Goal: Information Seeking & Learning: Learn about a topic

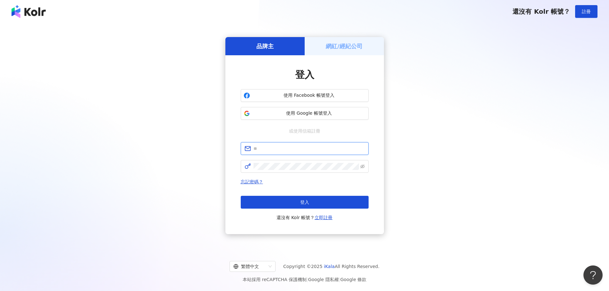
click at [293, 151] on input "text" at bounding box center [308, 148] width 111 height 7
paste input "**********"
type input "**********"
click at [310, 199] on button "登入" at bounding box center [305, 202] width 128 height 13
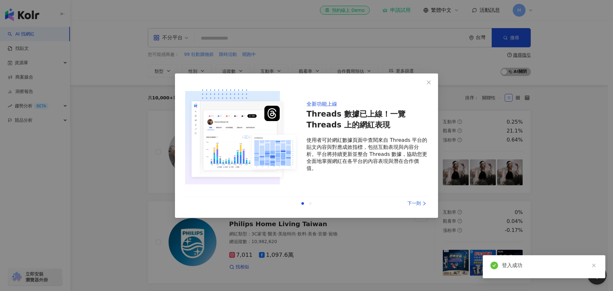
click at [411, 204] on div "下一則" at bounding box center [404, 203] width 48 height 7
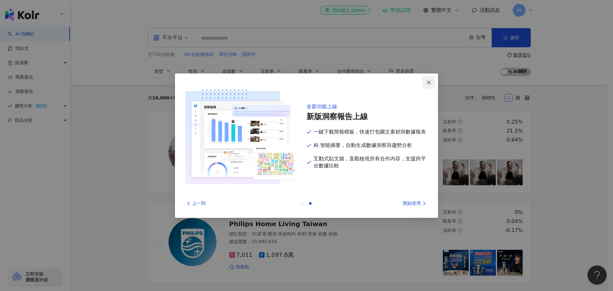
click at [430, 82] on icon "close" at bounding box center [429, 82] width 5 height 5
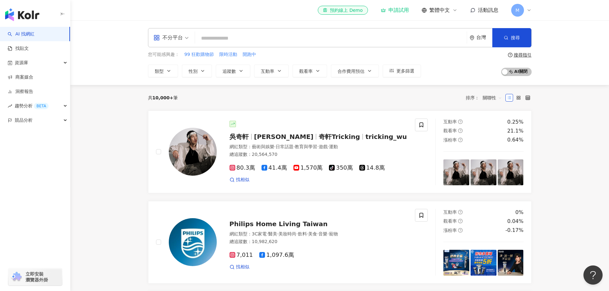
click at [234, 38] on input "search" at bounding box center [330, 38] width 266 height 12
click at [185, 35] on span "不分平台" at bounding box center [170, 38] width 35 height 10
click at [179, 65] on div "Instagram" at bounding box center [173, 67] width 36 height 8
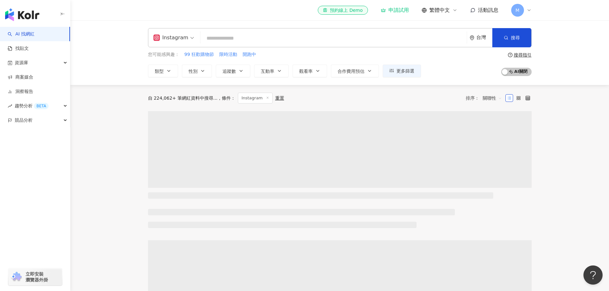
click at [274, 39] on input "search" at bounding box center [333, 38] width 261 height 12
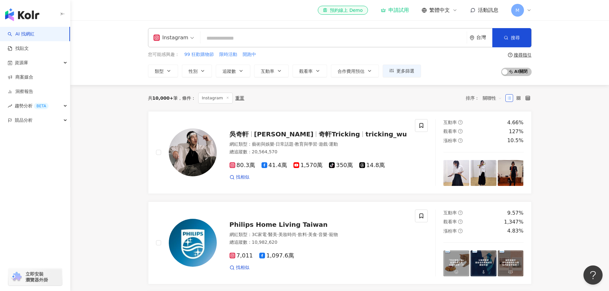
click at [280, 36] on input "search" at bounding box center [333, 38] width 261 height 12
type input "*****"
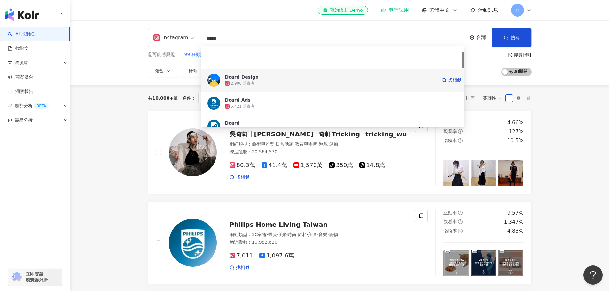
scroll to position [32, 0]
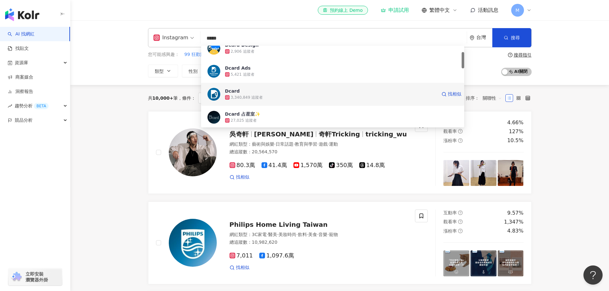
click at [286, 99] on div "3,340,849 追蹤者" at bounding box center [331, 97] width 212 height 6
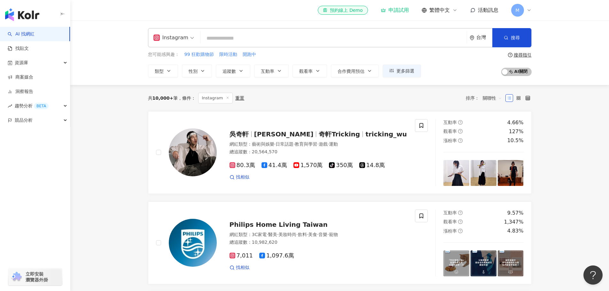
click at [304, 36] on input "search" at bounding box center [333, 38] width 261 height 12
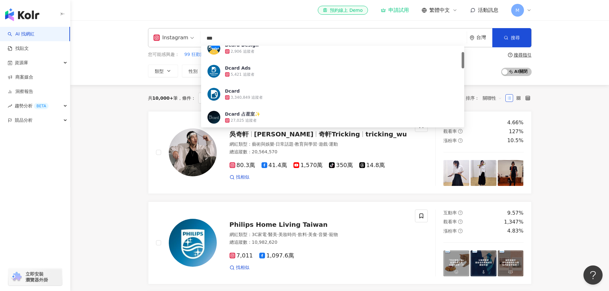
scroll to position [0, 0]
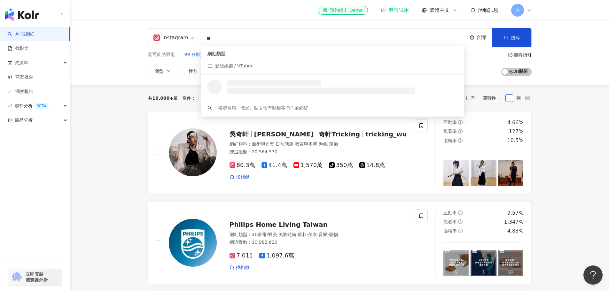
type input "*"
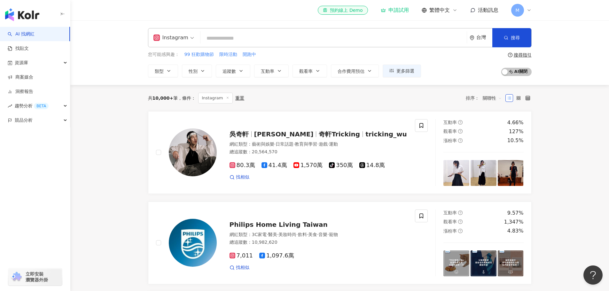
click at [525, 10] on div "M" at bounding box center [521, 10] width 20 height 13
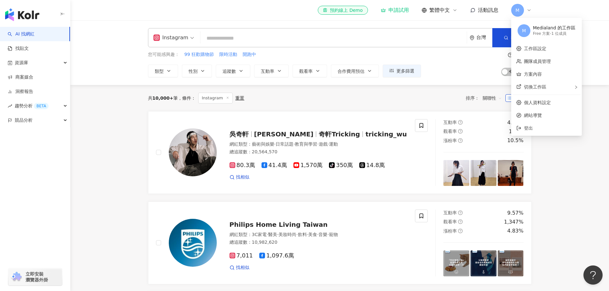
click at [550, 34] on div "Free 方案 - 1 位成員" at bounding box center [554, 33] width 42 height 5
click at [542, 73] on link "方案內容" at bounding box center [533, 74] width 18 height 5
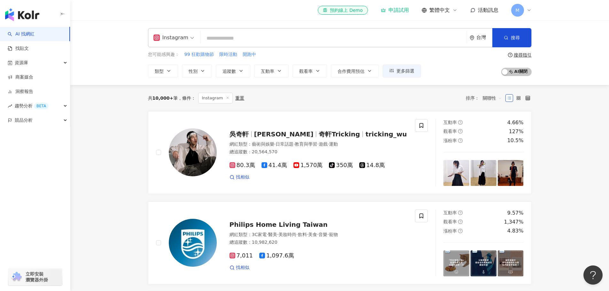
click at [239, 40] on input "search" at bounding box center [333, 38] width 261 height 12
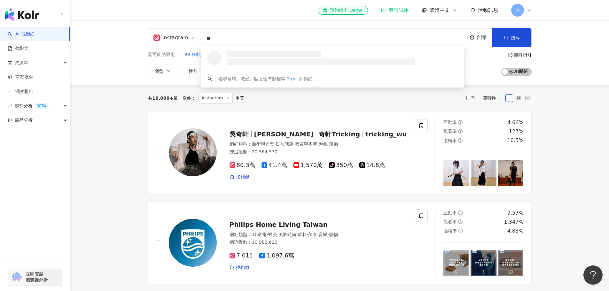
type input "*"
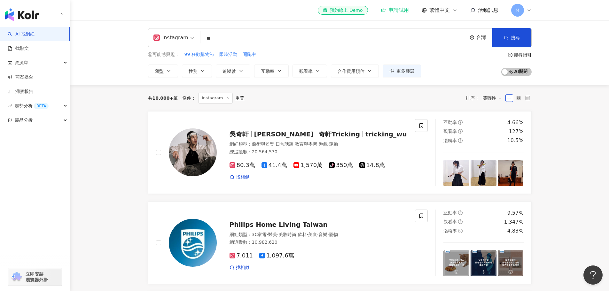
type input "*"
type input "*****"
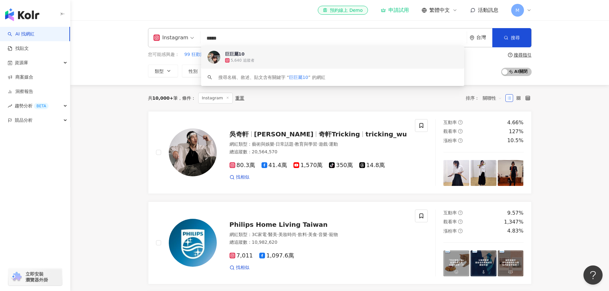
click at [272, 64] on div "巨巨屬10 5,640 追蹤者" at bounding box center [332, 57] width 263 height 23
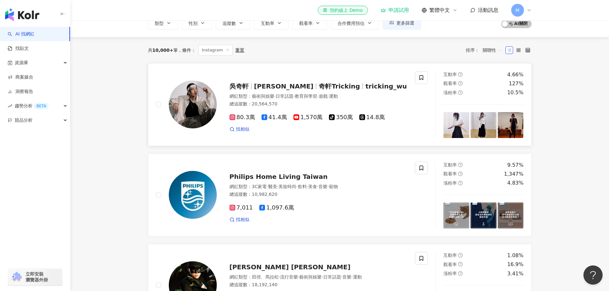
scroll to position [32, 0]
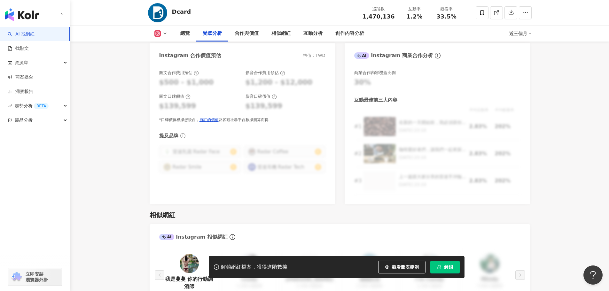
scroll to position [799, 0]
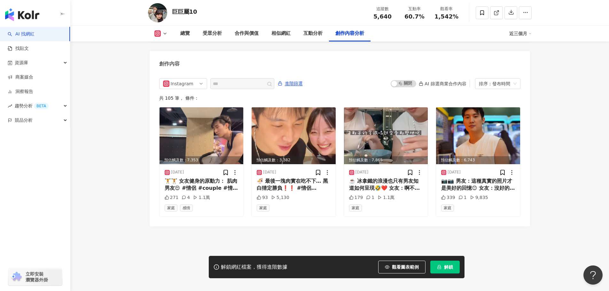
scroll to position [1955, 0]
